Goal: Task Accomplishment & Management: Use online tool/utility

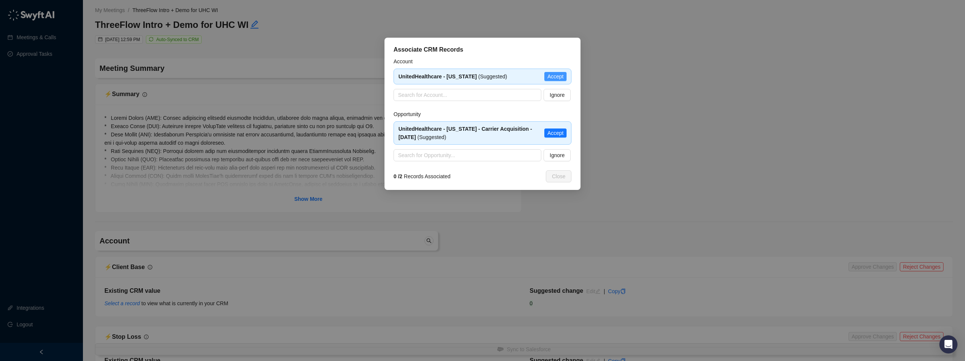
click at [555, 78] on span "Accept" at bounding box center [555, 76] width 16 height 8
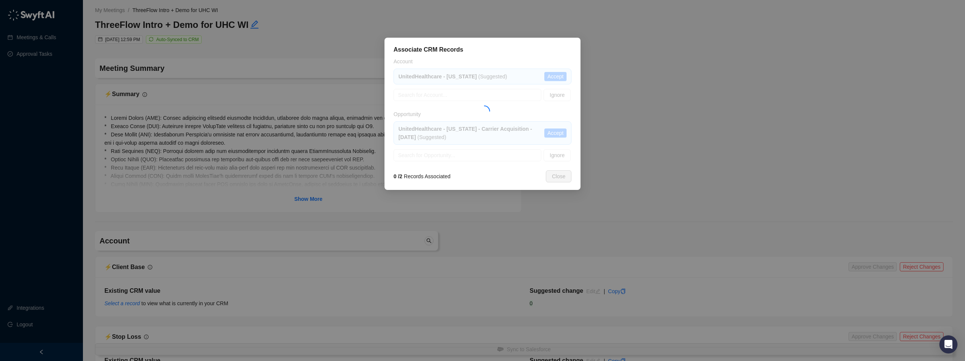
type textarea "**********"
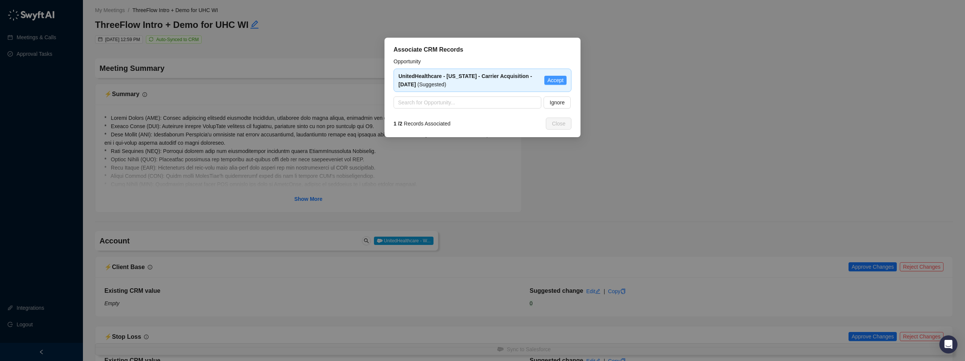
click at [558, 82] on span "Accept" at bounding box center [555, 80] width 16 height 8
type textarea "**********"
type input "**********"
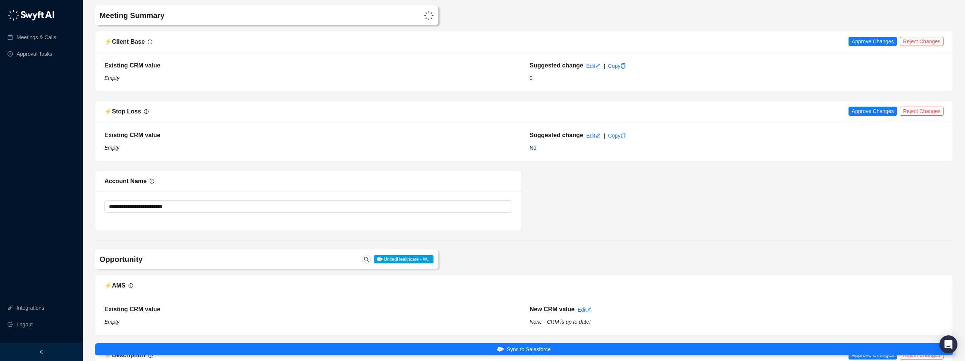
scroll to position [228, 0]
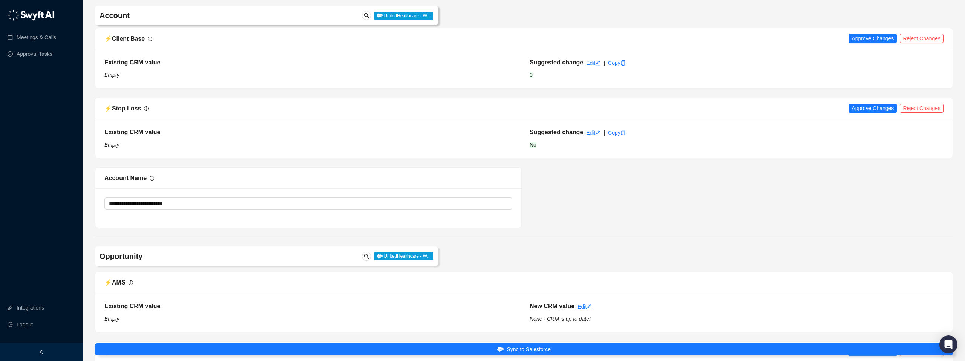
click at [925, 135] on div "Suggested change Edit | Copy" at bounding box center [736, 132] width 417 height 9
click at [916, 111] on span "Reject Changes" at bounding box center [922, 108] width 38 height 8
click at [923, 42] on span "Reject Changes" at bounding box center [922, 38] width 38 height 8
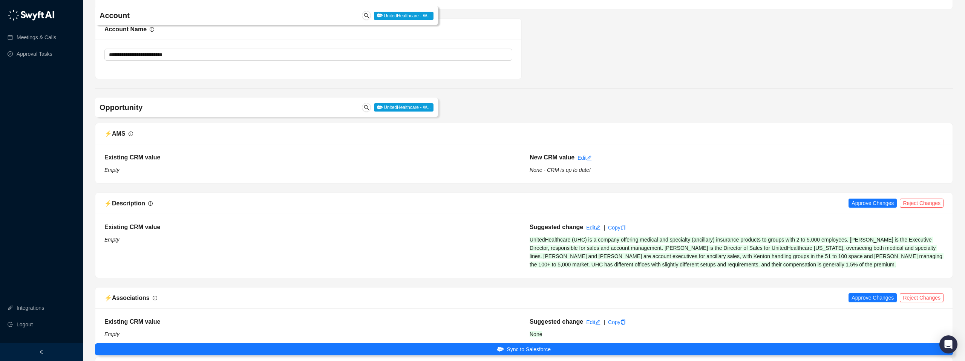
scroll to position [377, 0]
click at [864, 203] on span "Approve Changes" at bounding box center [872, 203] width 42 height 8
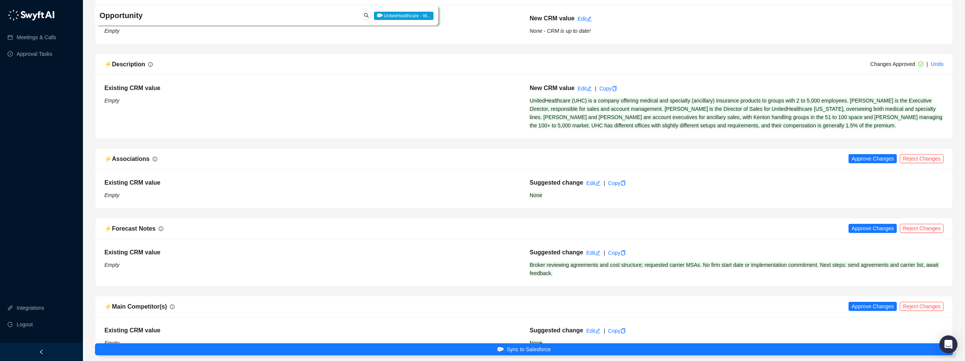
scroll to position [555, 0]
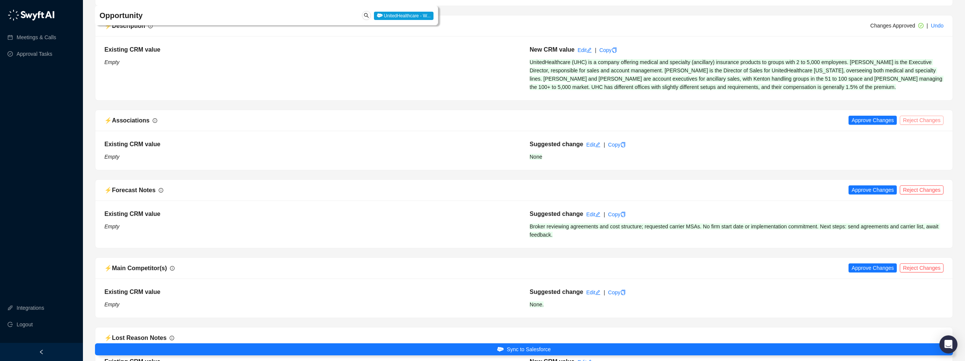
click at [927, 122] on span "Reject Changes" at bounding box center [922, 120] width 38 height 8
click at [861, 191] on span "Approve Changes" at bounding box center [872, 190] width 42 height 8
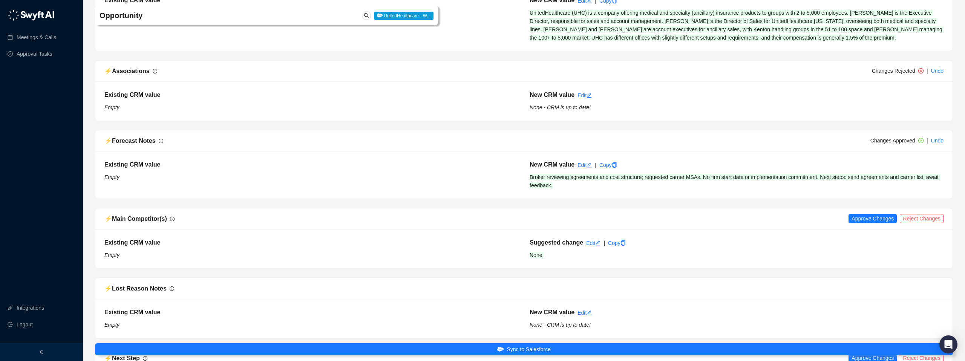
scroll to position [605, 0]
click at [913, 217] on span "Reject Changes" at bounding box center [922, 218] width 38 height 8
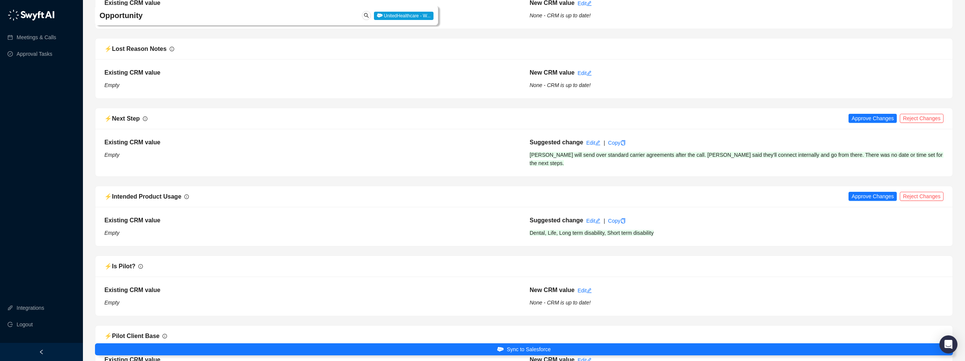
scroll to position [850, 0]
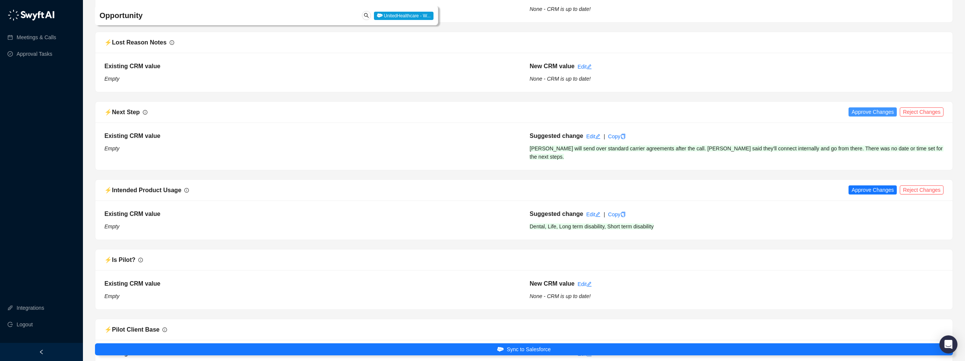
click at [872, 112] on span "Approve Changes" at bounding box center [872, 112] width 42 height 8
click at [914, 190] on span "Reject Changes" at bounding box center [922, 190] width 38 height 8
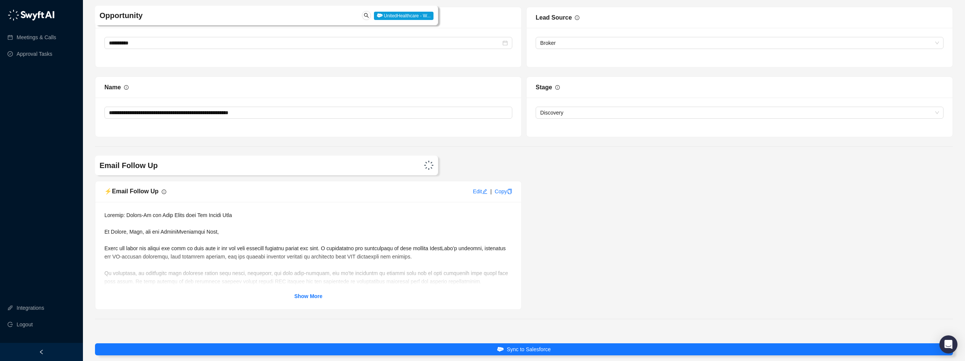
scroll to position [1393, 0]
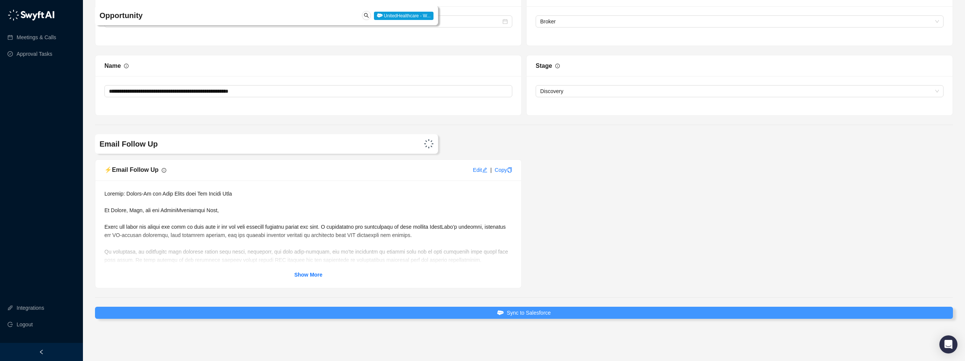
click at [514, 314] on span "Sync to Salesforce" at bounding box center [528, 313] width 44 height 8
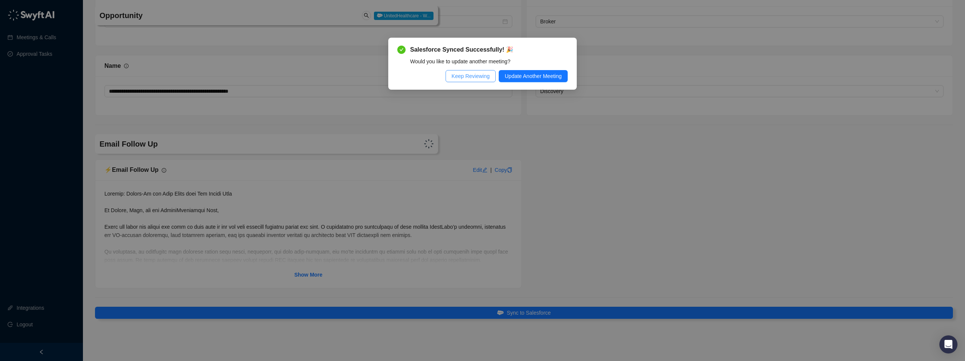
click at [453, 76] on span "Keep Reviewing" at bounding box center [470, 76] width 38 height 8
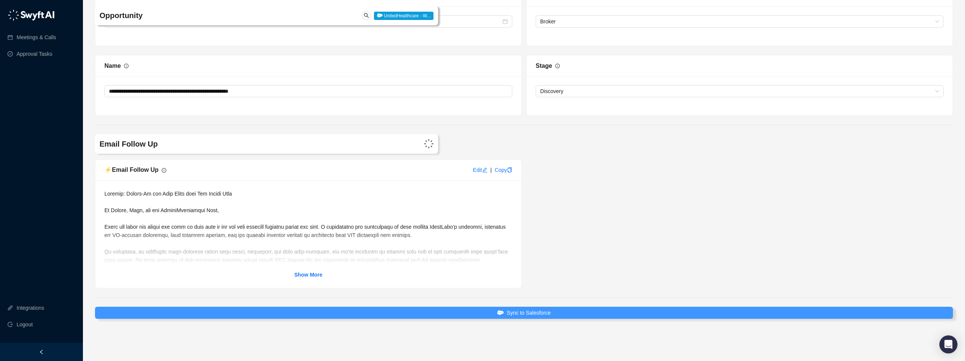
click at [520, 314] on span "Sync to Salesforce" at bounding box center [528, 313] width 44 height 8
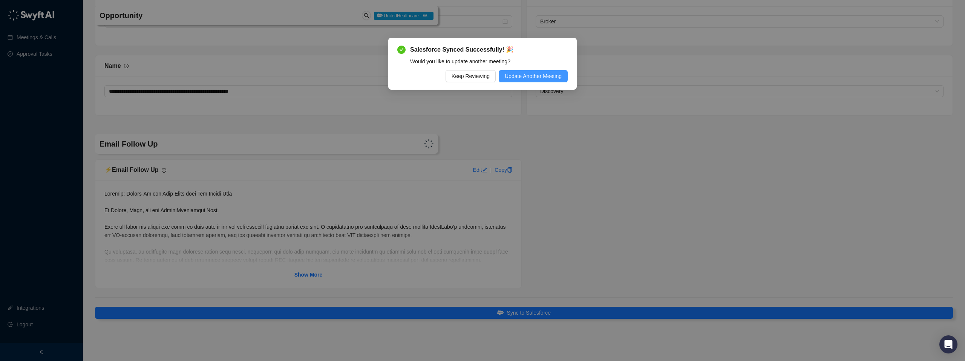
click at [520, 76] on span "Update Another Meeting" at bounding box center [533, 76] width 57 height 8
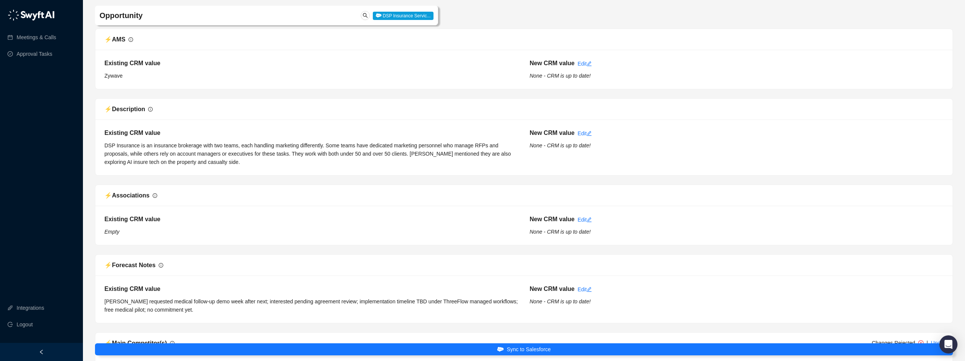
scroll to position [489, 0]
